Goal: Task Accomplishment & Management: Manage account settings

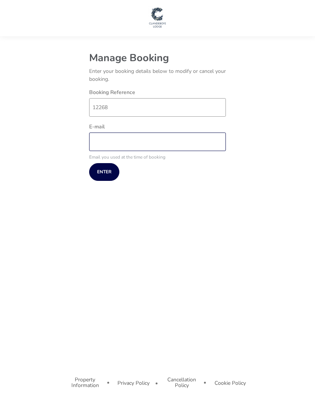
click at [103, 145] on input "E-mail" at bounding box center [157, 142] width 137 height 19
type input "[EMAIL_ADDRESS][DOMAIN_NAME]"
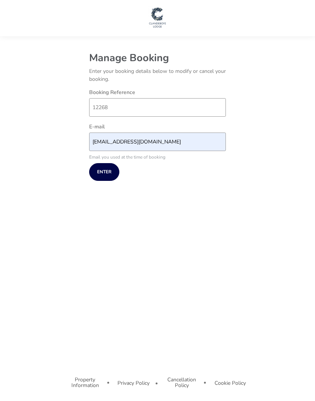
click at [104, 172] on span "Enter" at bounding box center [104, 172] width 14 height 5
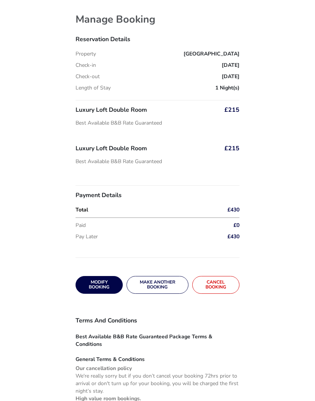
scroll to position [36, 0]
click at [93, 287] on span "Modify Booking" at bounding box center [99, 285] width 31 height 10
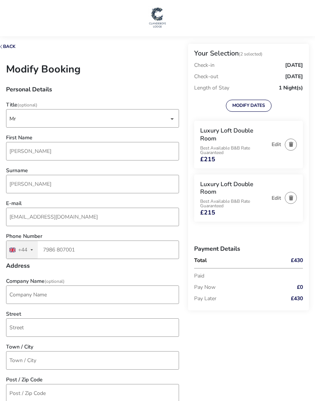
type input "[STREET_ADDRESS]"
type input "Newtownards"
type input "BT23 4RY"
click at [290, 196] on icon "button" at bounding box center [291, 198] width 4 height 5
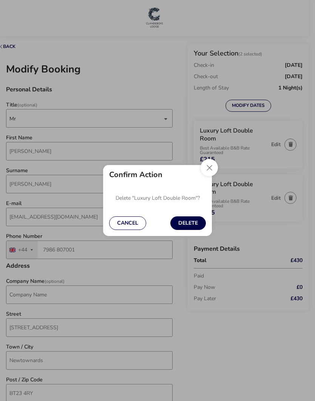
click at [184, 234] on div "Cancel Delete" at bounding box center [157, 224] width 109 height 26
click at [181, 230] on button "Delete" at bounding box center [189, 224] width 36 height 14
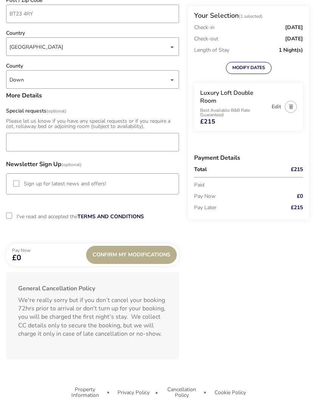
scroll to position [384, 0]
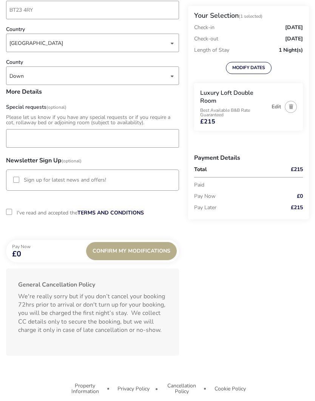
click at [129, 252] on span "Confirm My Modifications" at bounding box center [132, 251] width 78 height 6
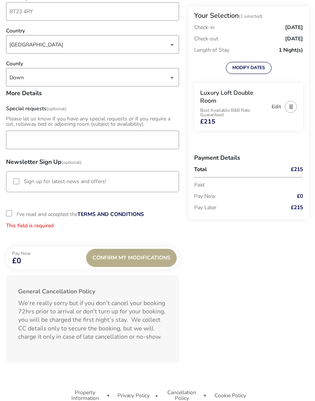
scroll to position [381, 0]
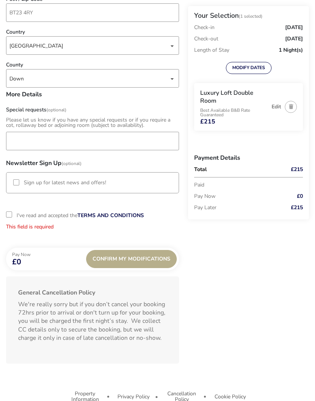
click at [11, 215] on div "2-term_condi" at bounding box center [9, 215] width 6 height 6
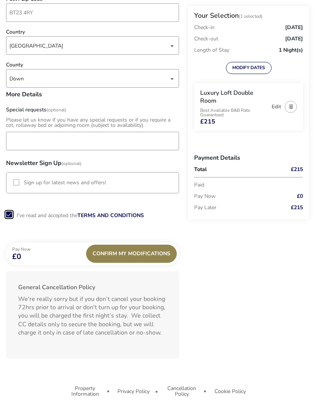
scroll to position [4, 4]
click at [123, 257] on span "Confirm My Modifications" at bounding box center [132, 254] width 78 height 6
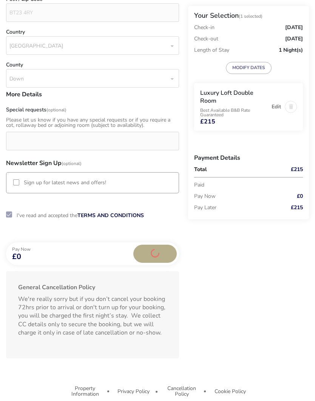
scroll to position [43, 0]
